Goal: Navigation & Orientation: Go to known website

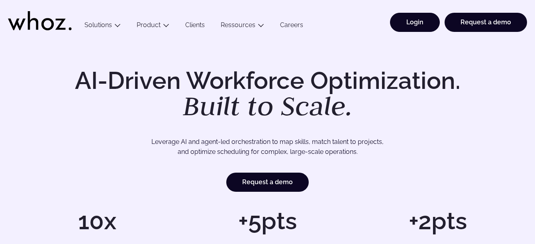
click at [423, 16] on link "Login" at bounding box center [415, 22] width 50 height 19
